Goal: Task Accomplishment & Management: Complete application form

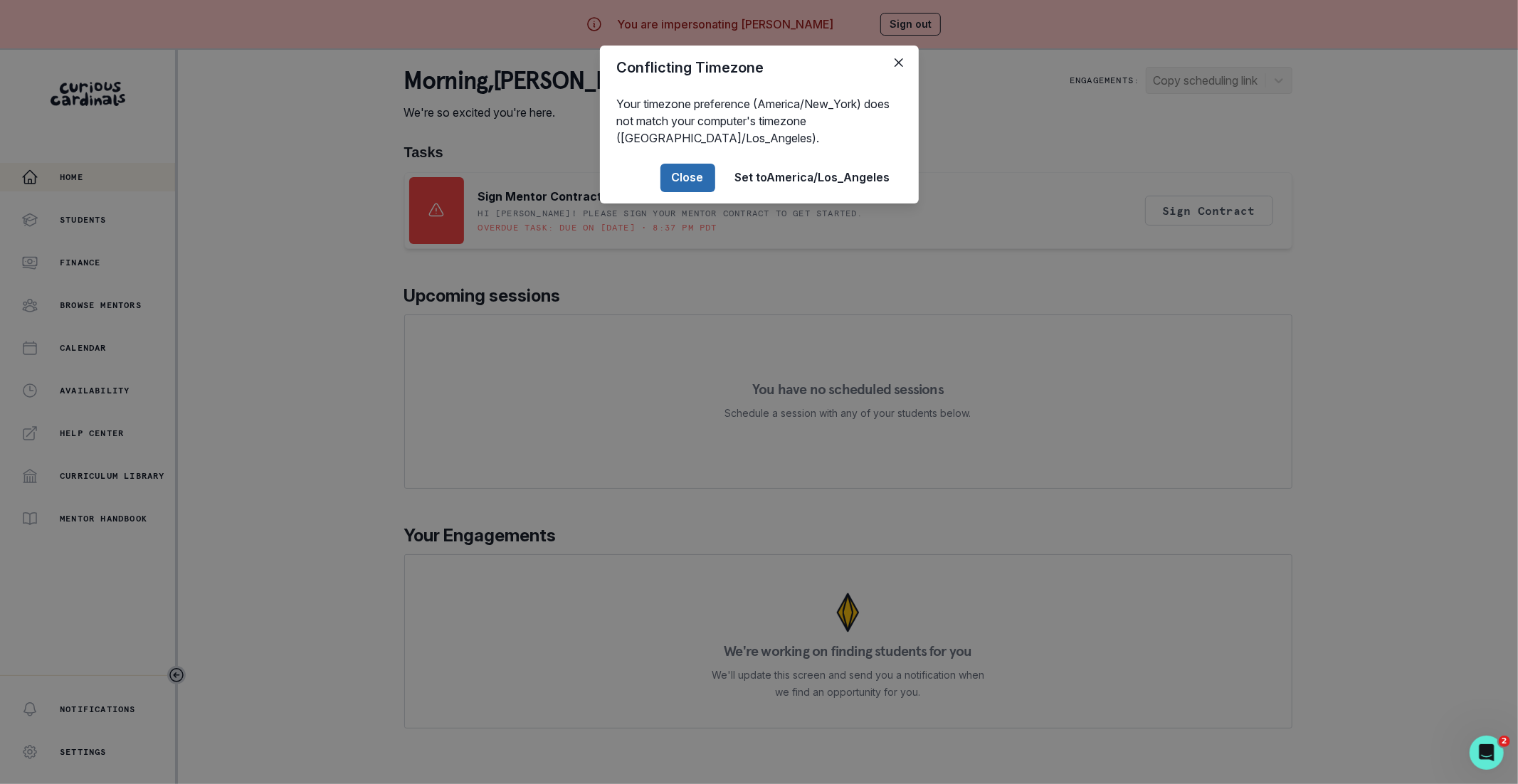
click at [670, 172] on button "Close" at bounding box center [688, 177] width 55 height 28
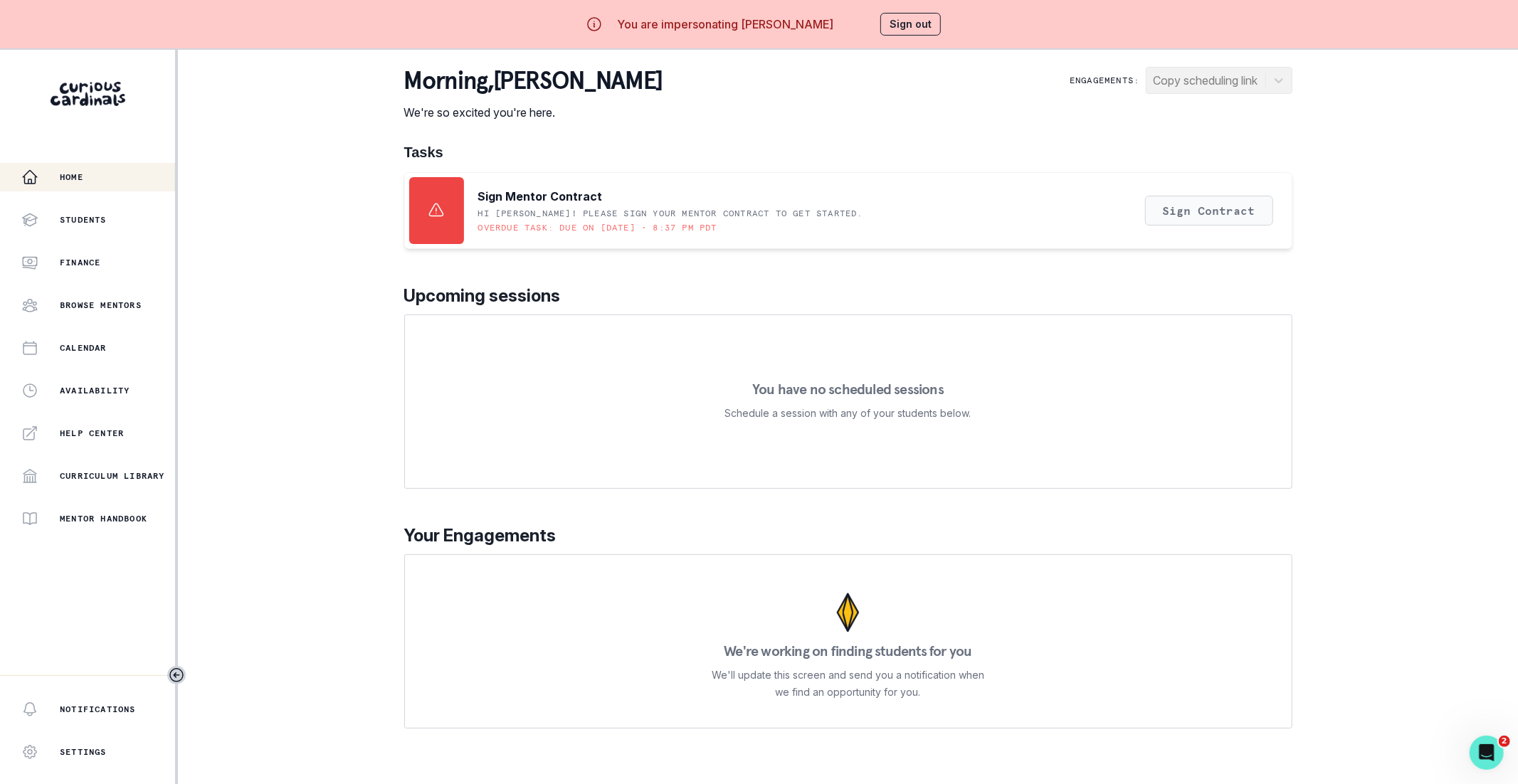
click at [1237, 215] on button "Sign Contract" at bounding box center [1209, 210] width 128 height 30
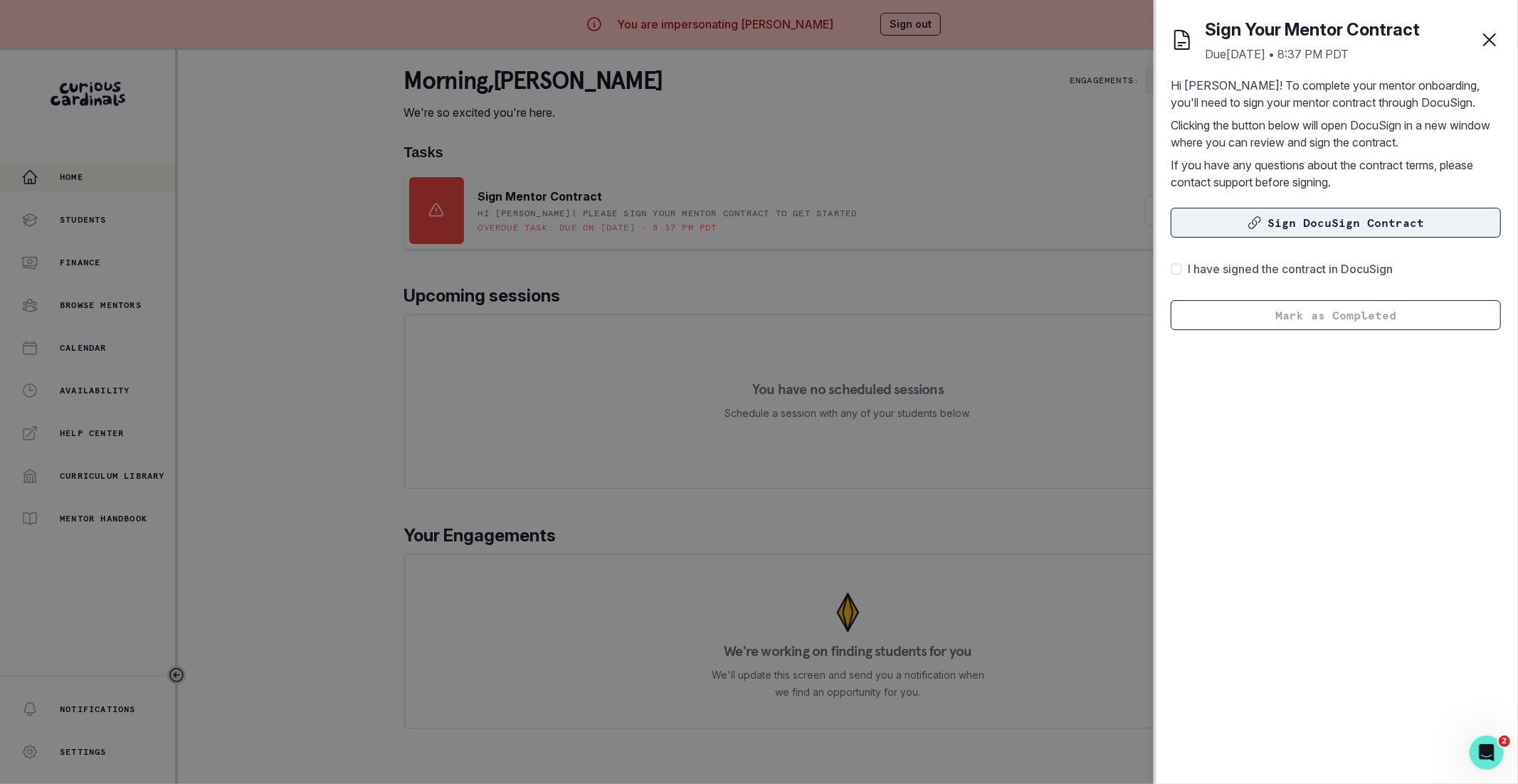
click at [1241, 220] on button "Sign DocuSign Contract" at bounding box center [1335, 222] width 330 height 30
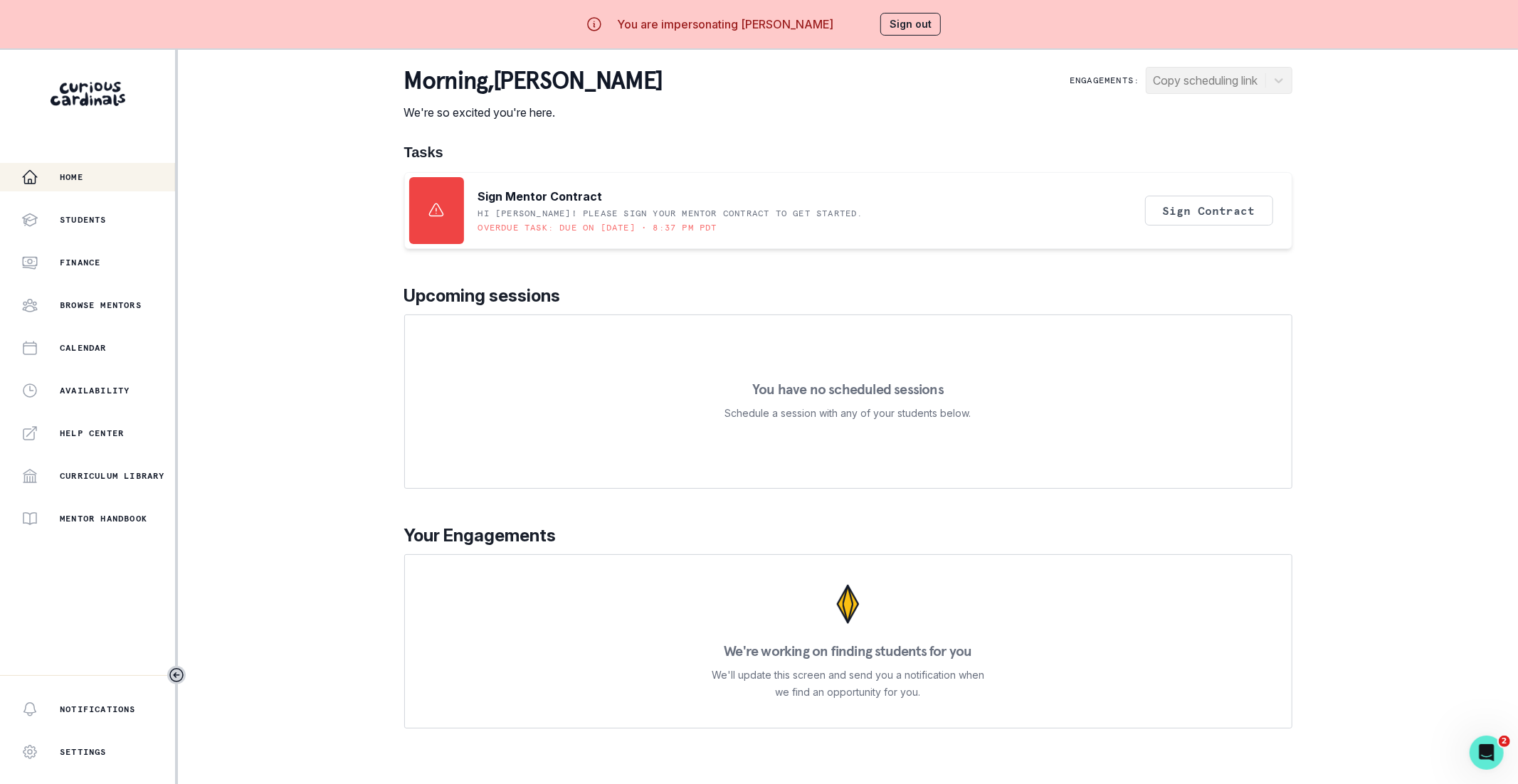
click at [918, 30] on button "Sign out" at bounding box center [911, 24] width 60 height 23
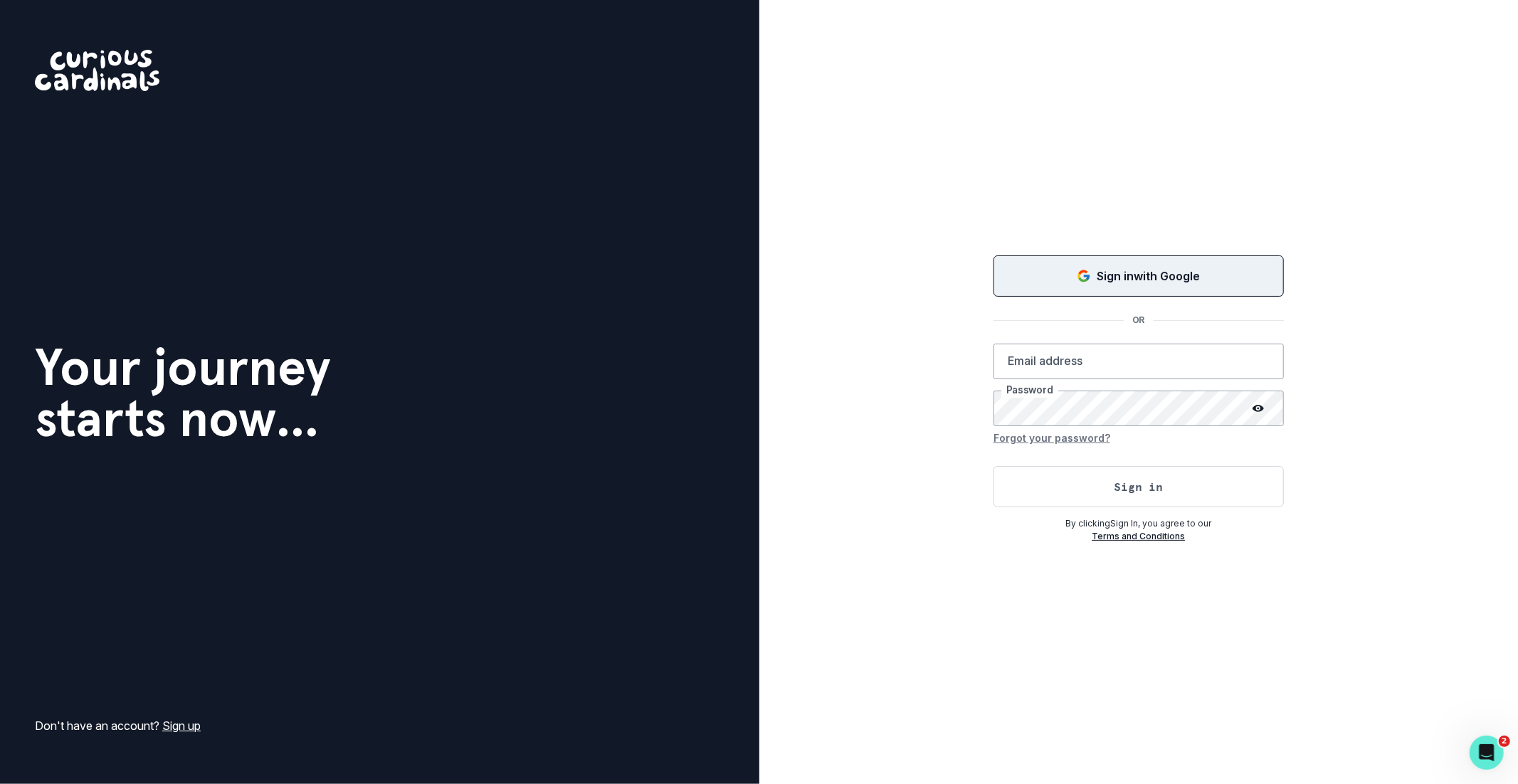
click at [1093, 295] on button "Sign in with Google" at bounding box center [1138, 276] width 290 height 41
type input "[EMAIL_ADDRESS][DOMAIN_NAME]"
